Goal: Navigation & Orientation: Find specific page/section

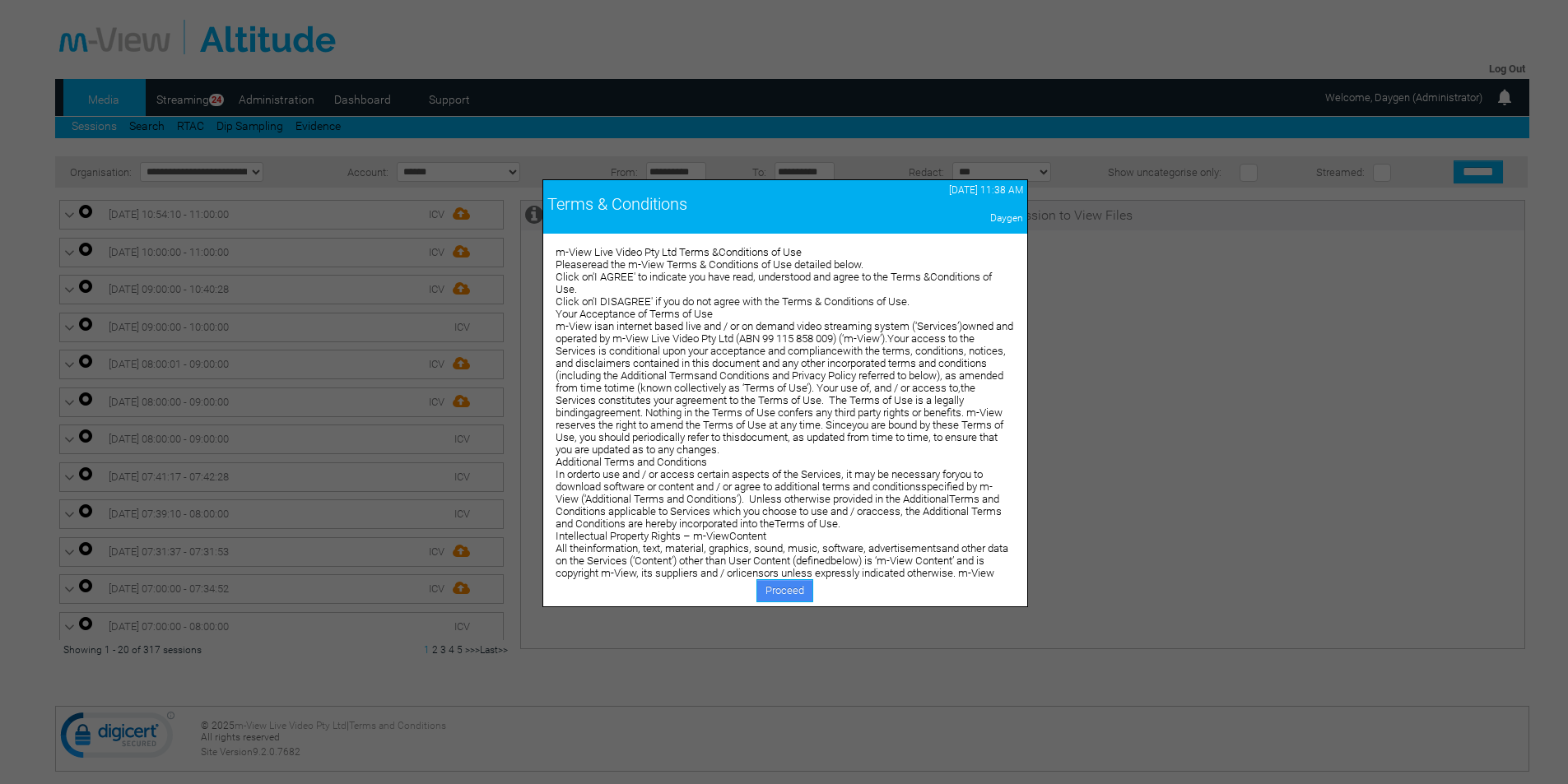
click at [773, 584] on link "Proceed" at bounding box center [784, 590] width 57 height 23
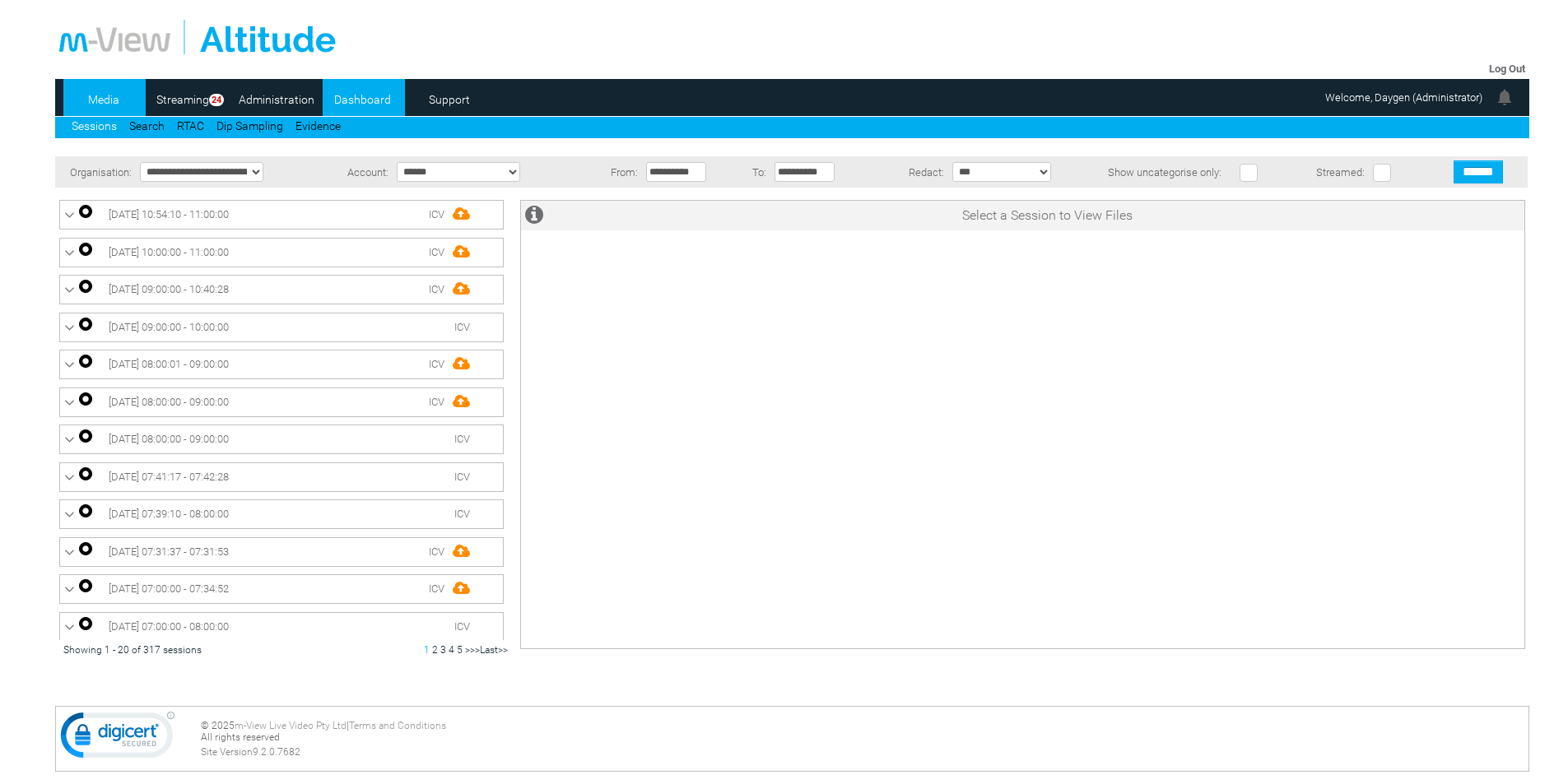
click at [369, 93] on link "Dashboard" at bounding box center [362, 99] width 80 height 25
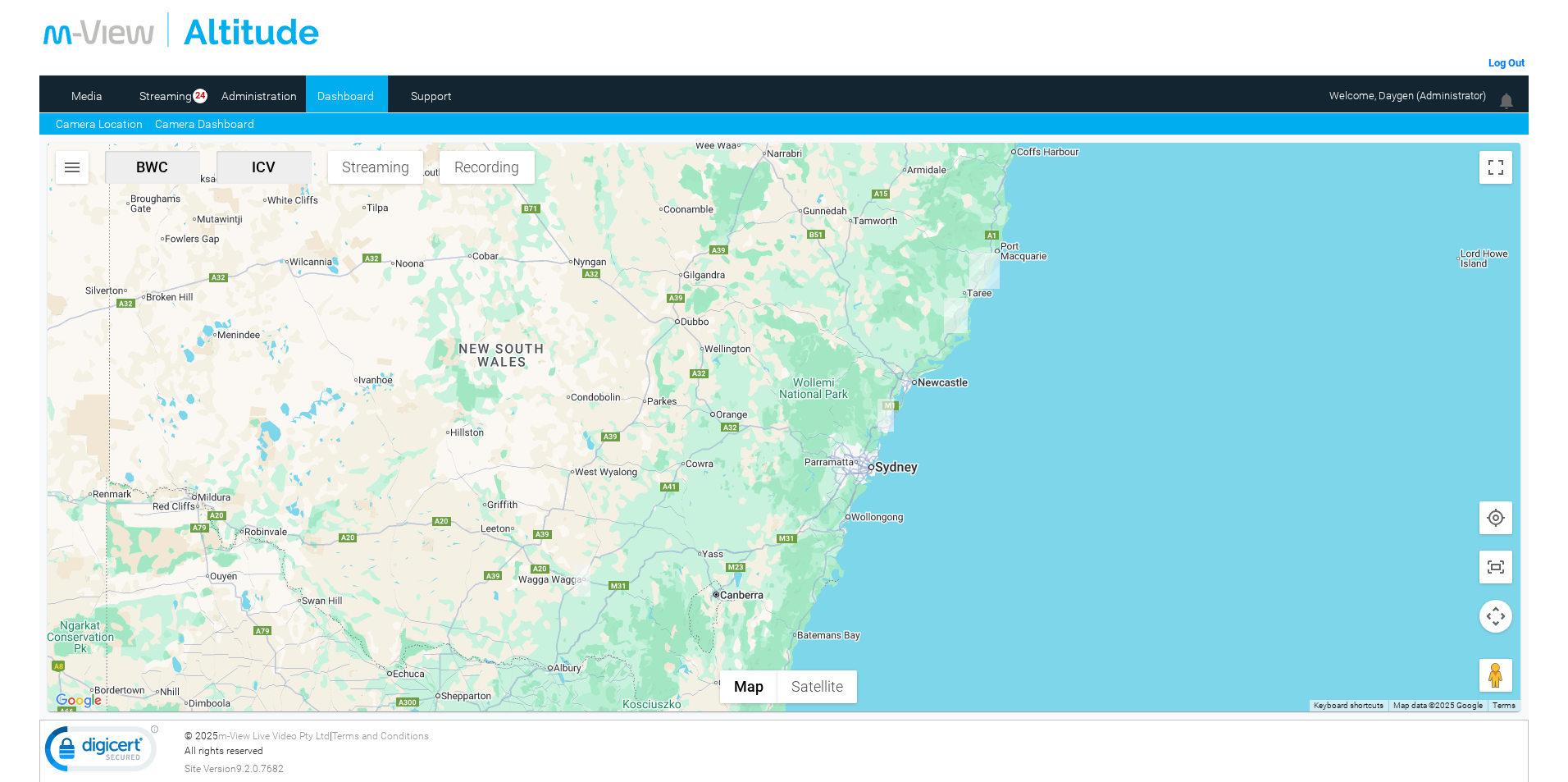
click at [191, 128] on link "Camera Dashboard" at bounding box center [204, 124] width 99 height 17
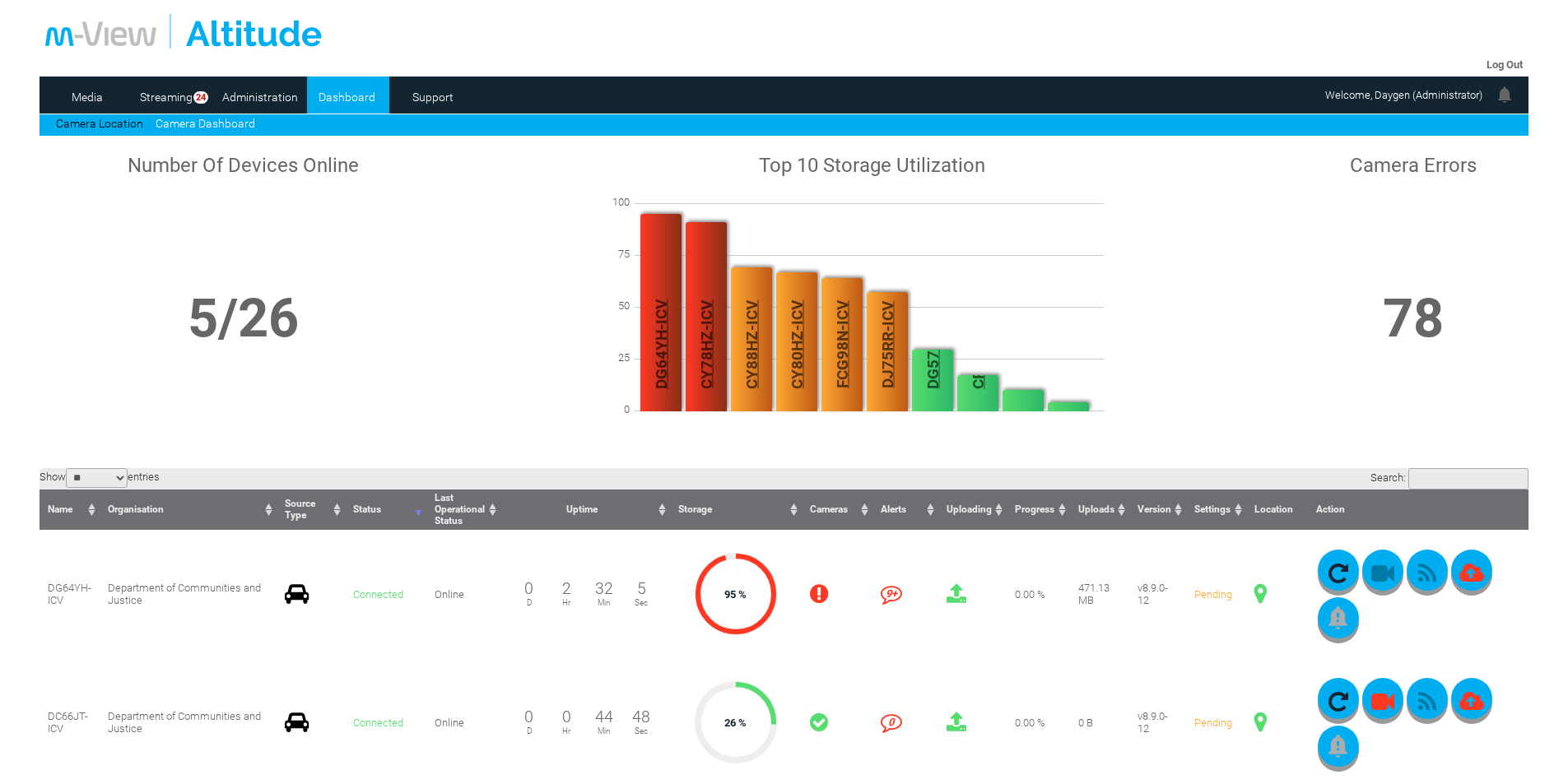
scroll to position [165, 0]
